Goal: Task Accomplishment & Management: Use online tool/utility

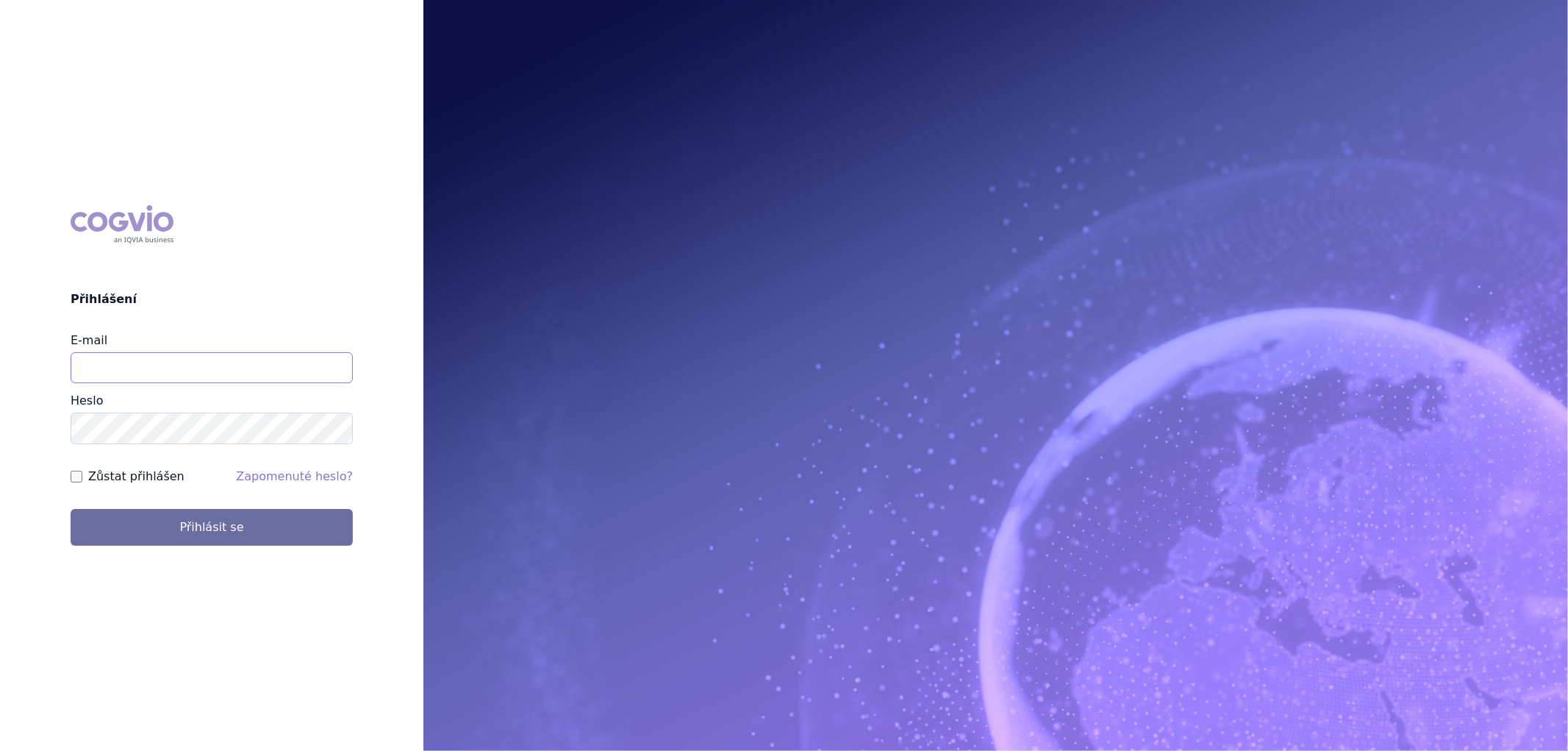
drag, startPoint x: 130, startPoint y: 360, endPoint x: 137, endPoint y: 366, distance: 9.2
click at [130, 360] on input "E-mail" at bounding box center [211, 368] width 282 height 31
type input "aplikace.ocul1@vzp.cz"
click at [79, 481] on input "Zůstat přihlášen" at bounding box center [76, 476] width 12 height 12
checkbox input "true"
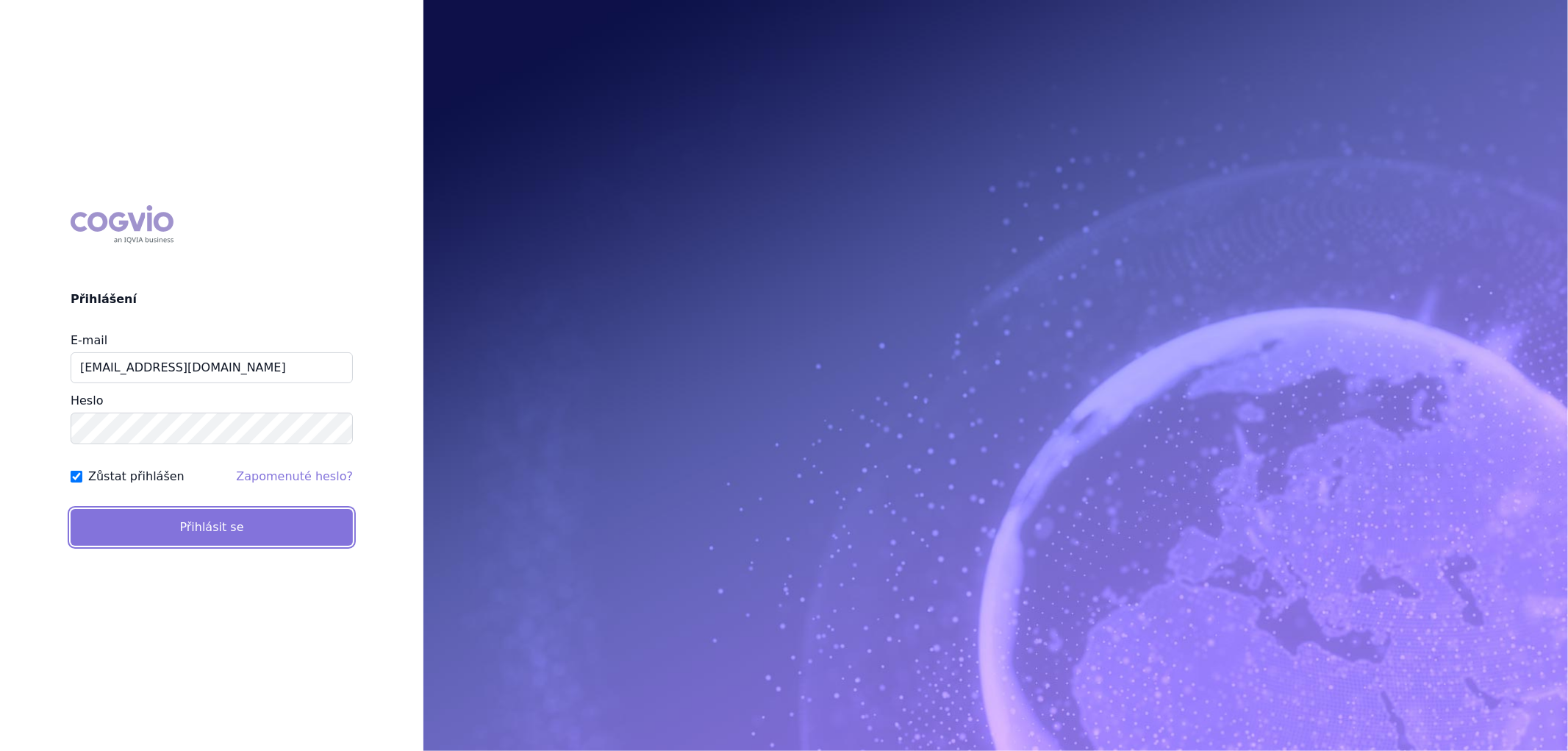
click at [121, 530] on button "Přihlásit se" at bounding box center [211, 527] width 282 height 37
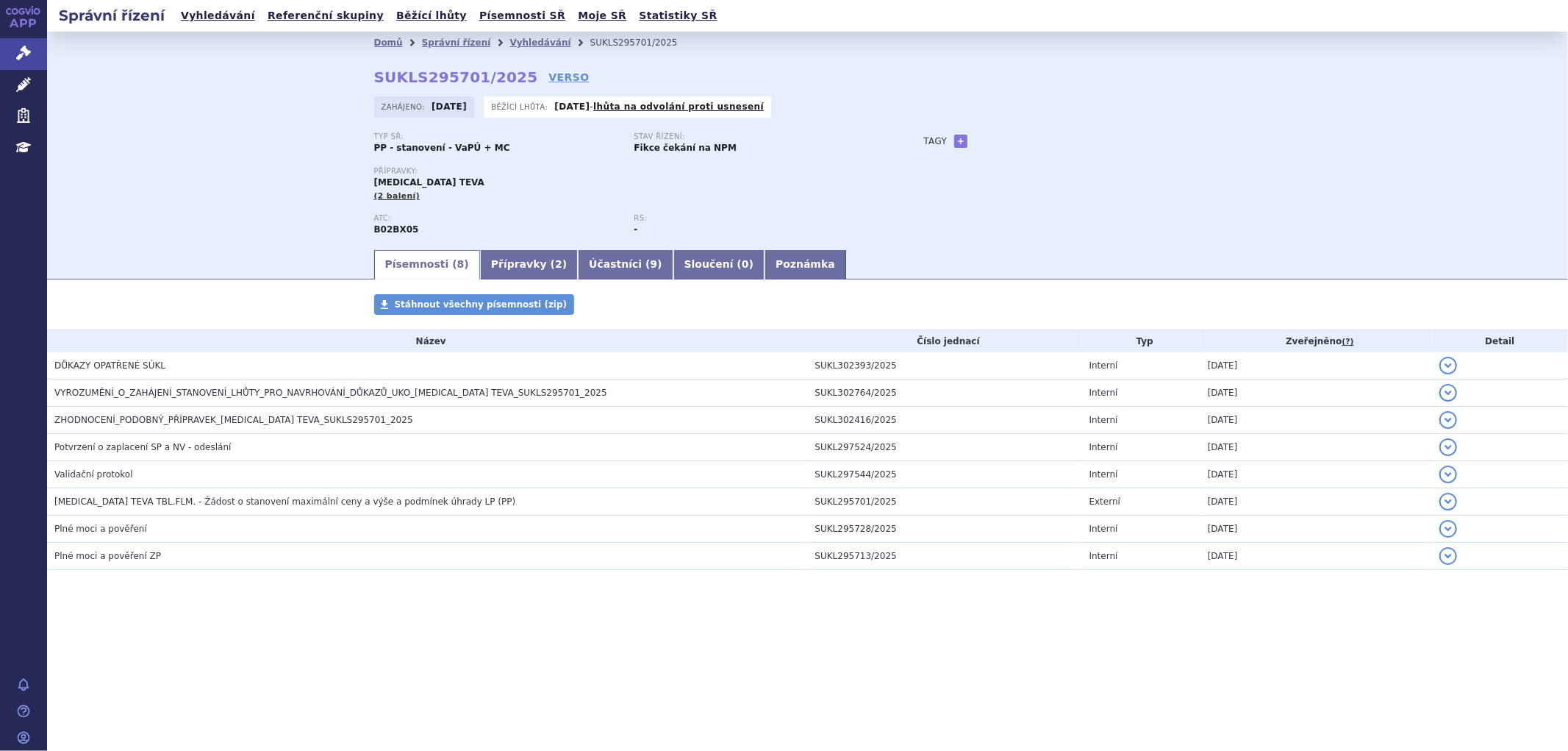
click at [510, 628] on section "Domů Správní řízení Vyhledávání SUKLS295701/2025 SUKLS295701/2025 VERSO Zahájen…" at bounding box center [807, 345] width 1520 height 626
